Goal: Task Accomplishment & Management: Use online tool/utility

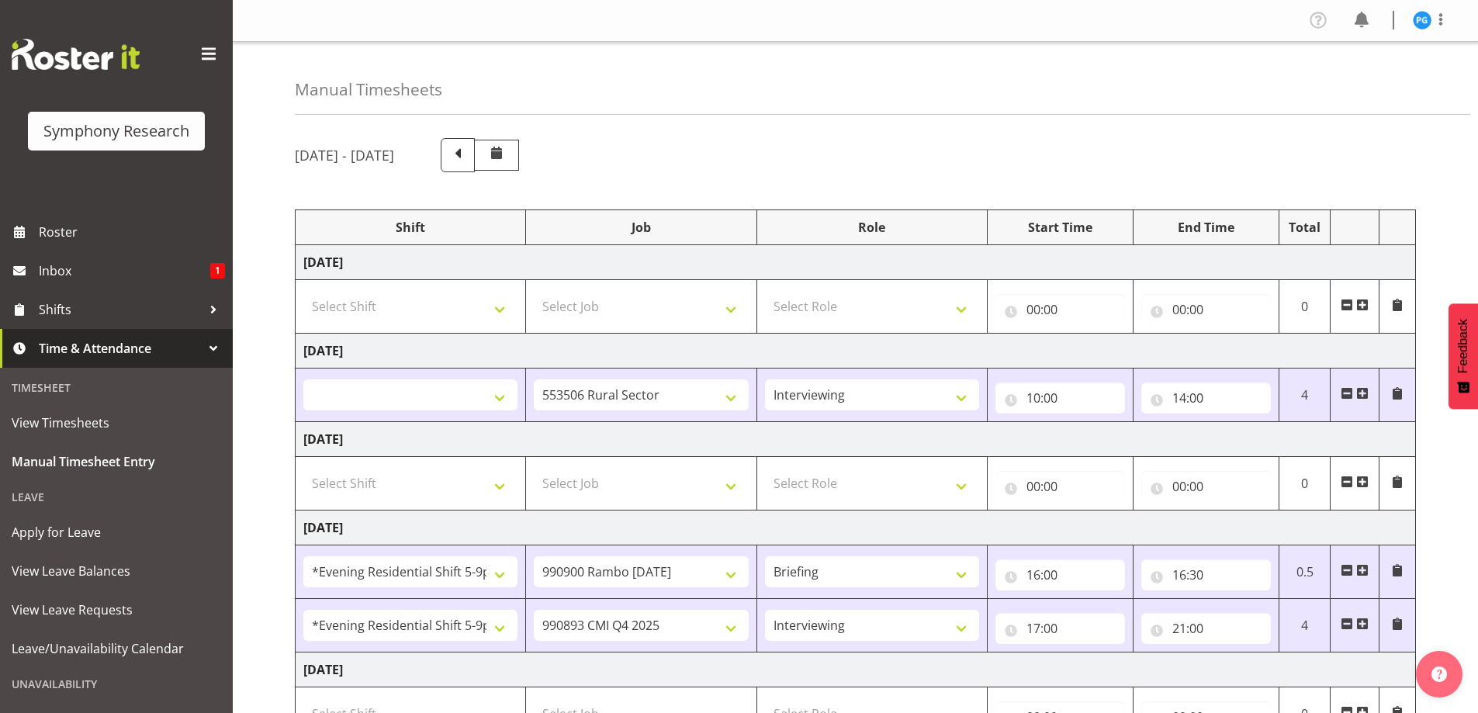
select select
select select "10587"
select select "47"
select select "48116"
select select "10732"
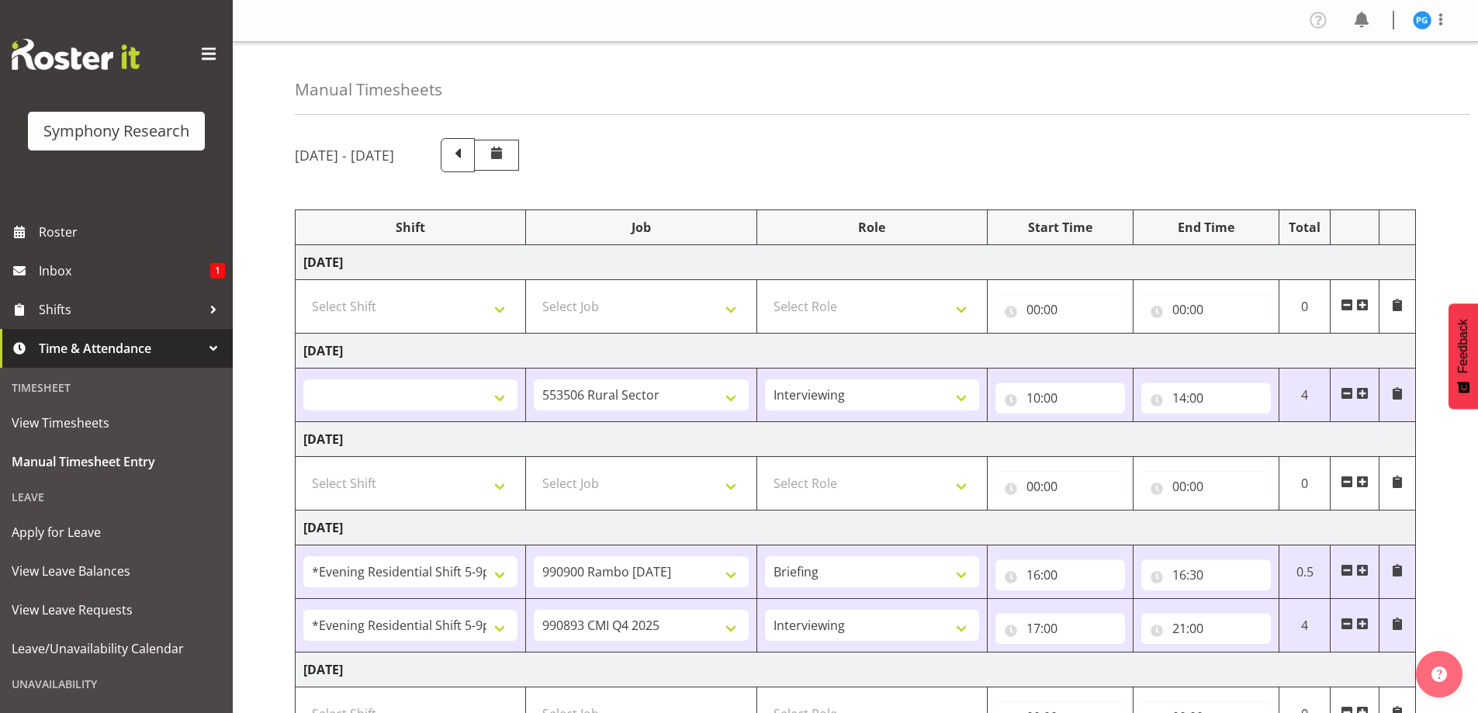
select select "48116"
select select "10575"
select select "47"
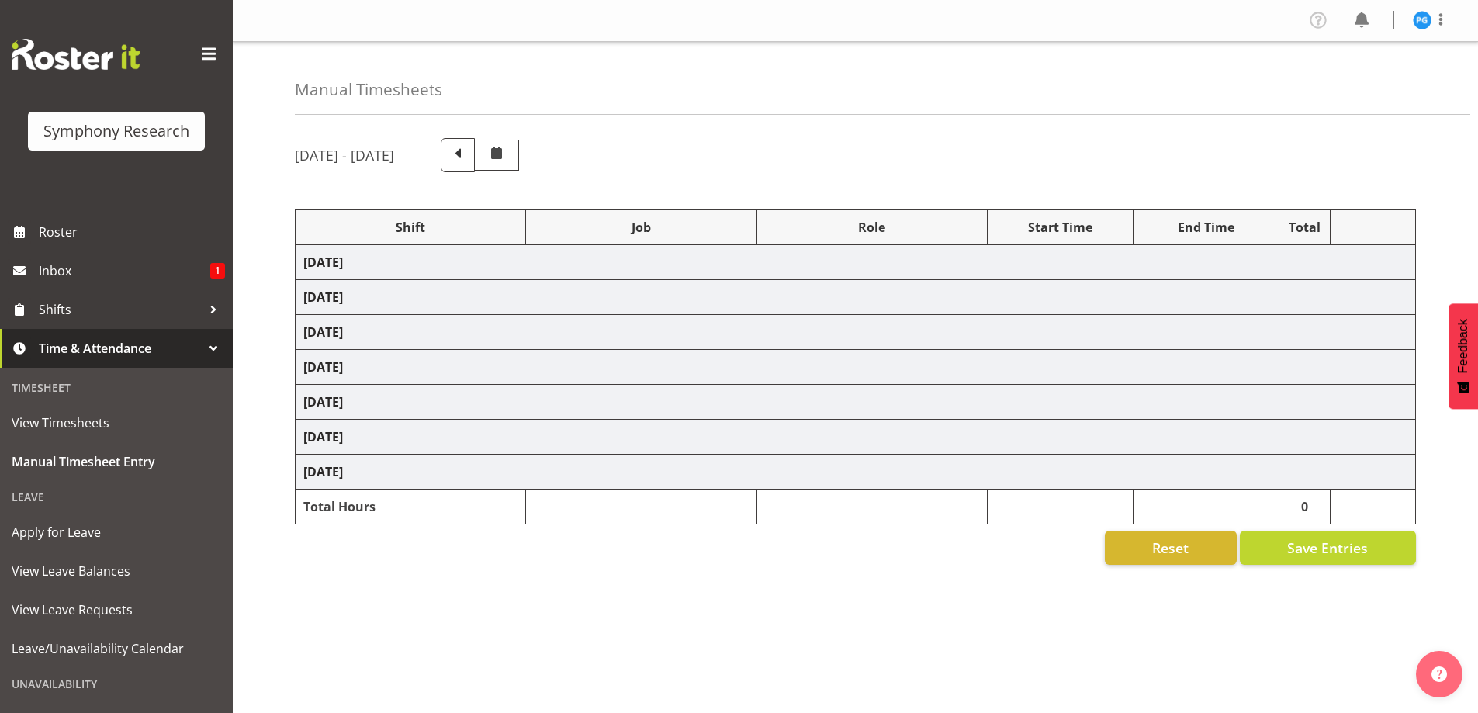
select select
select select "10587"
select select "47"
select select "48116"
select select "10732"
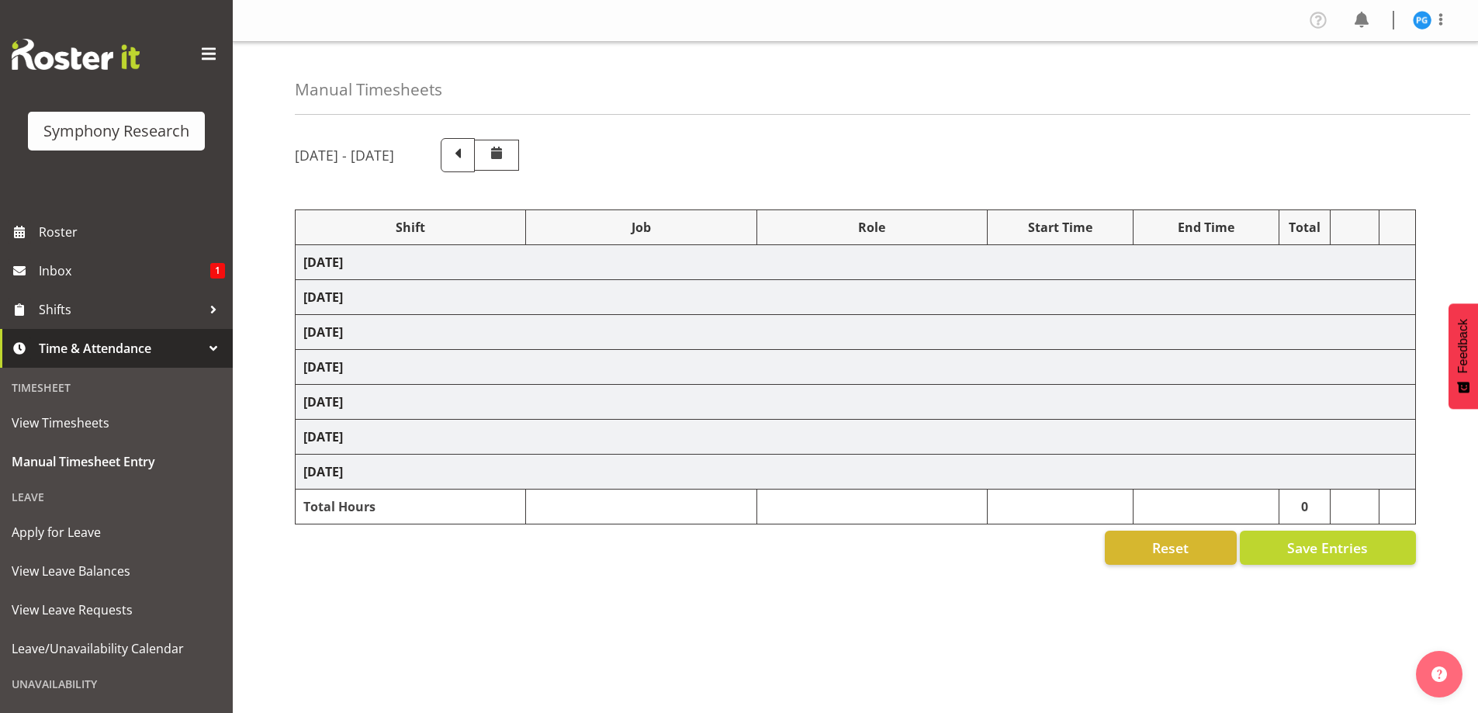
select select "48116"
select select "10575"
select select "47"
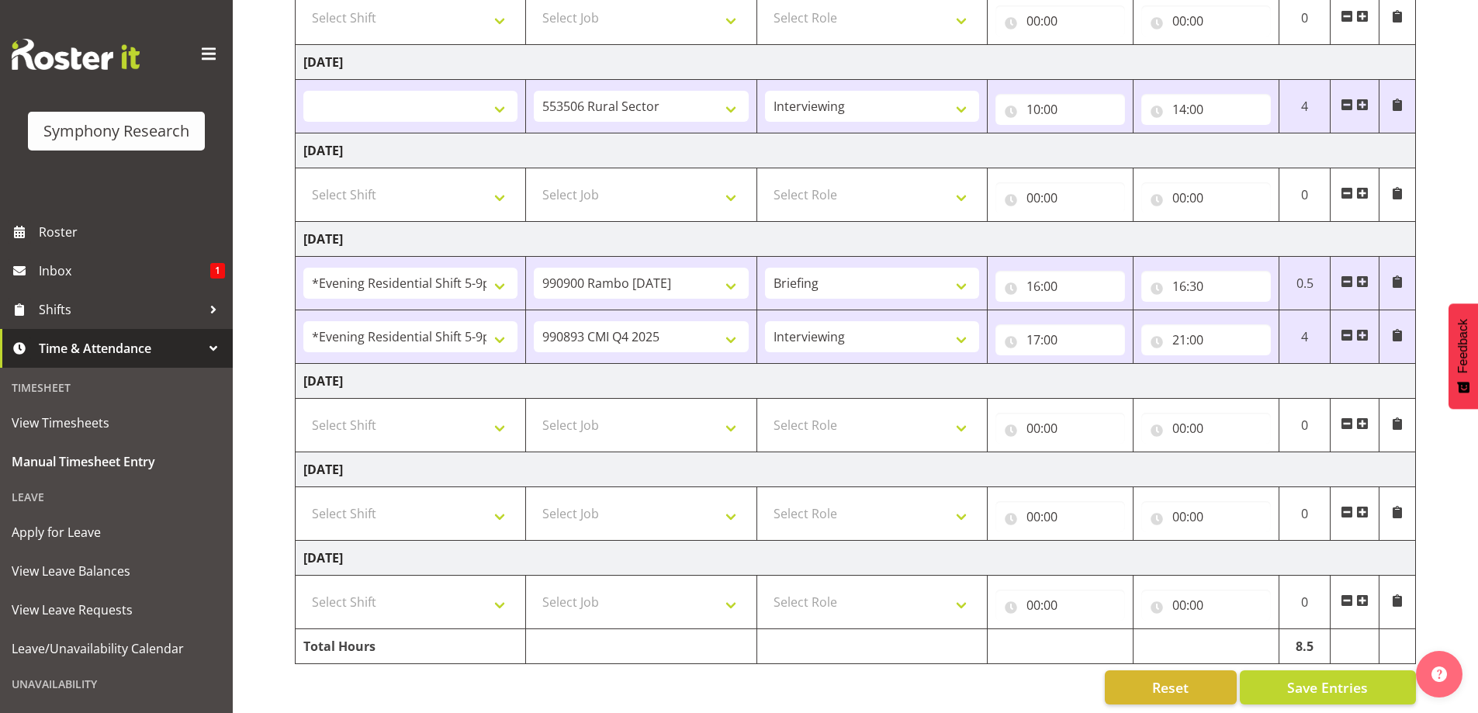
scroll to position [303, 0]
